Goal: Information Seeking & Learning: Learn about a topic

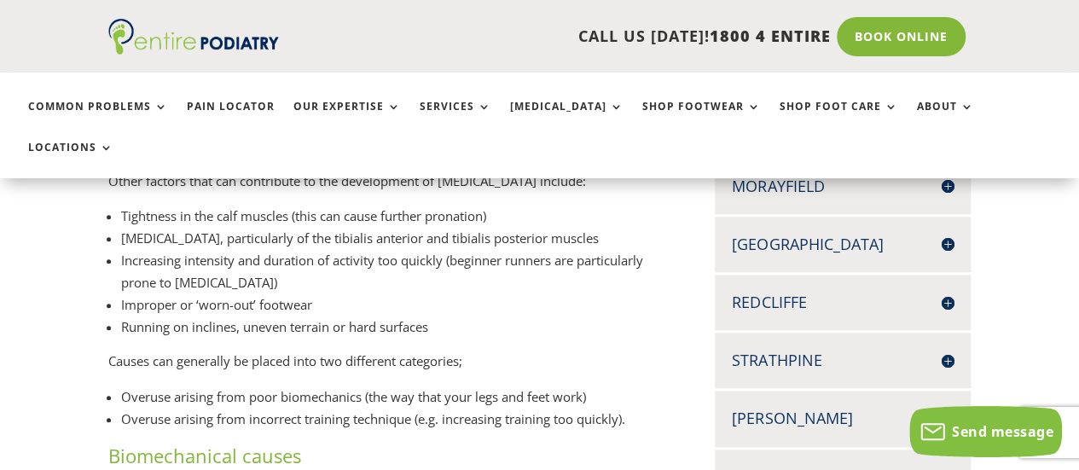
scroll to position [620, 0]
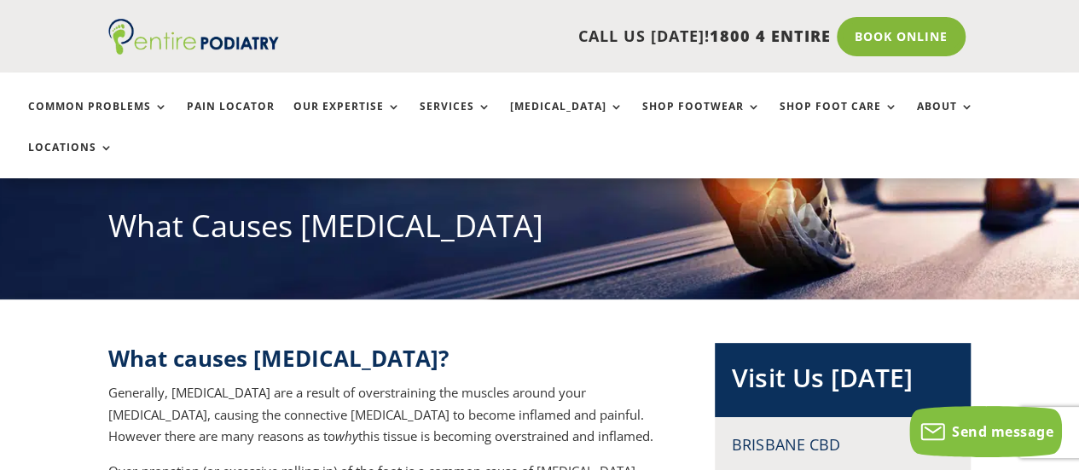
scroll to position [184, 0]
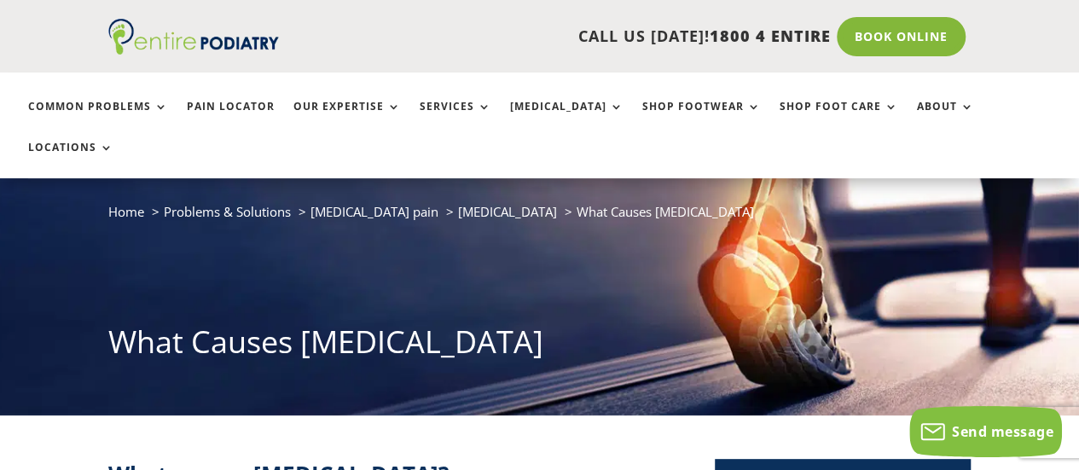
scroll to position [70, 0]
